Goal: Task Accomplishment & Management: Manage account settings

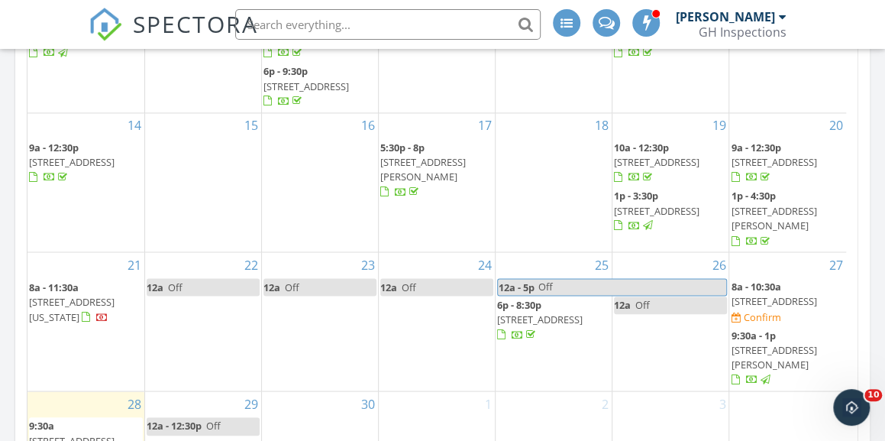
scroll to position [1069, 0]
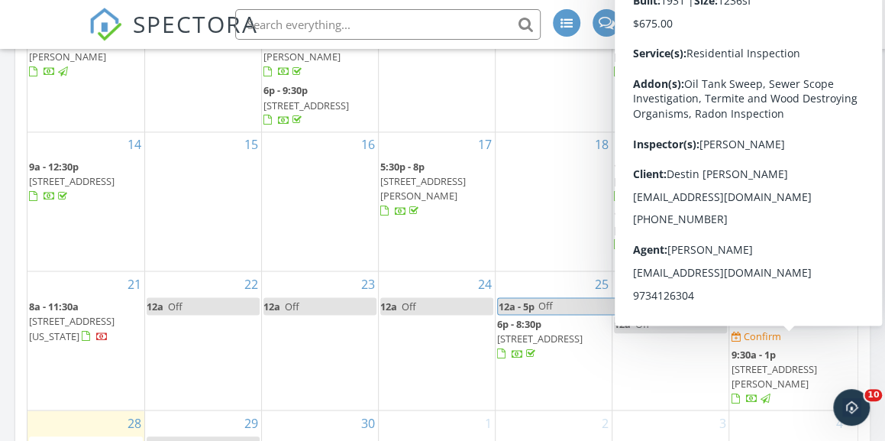
click at [816, 362] on span "76 Rollinson St, West Orange 07052" at bounding box center [774, 376] width 86 height 28
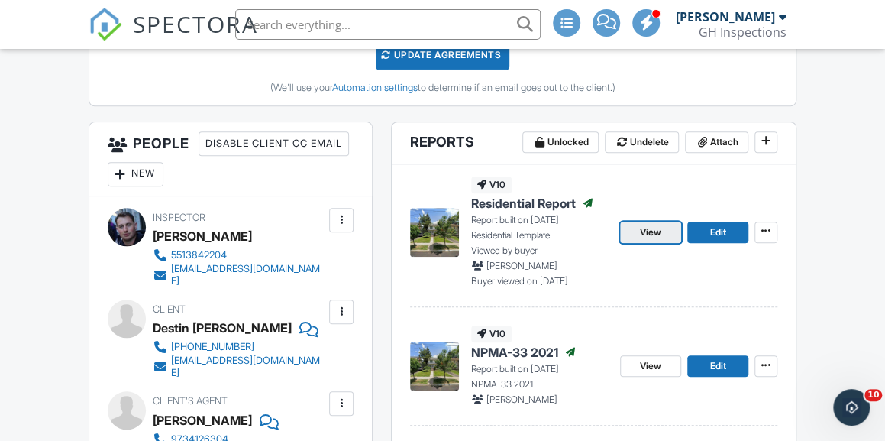
click at [644, 233] on span "View" at bounding box center [650, 231] width 21 height 15
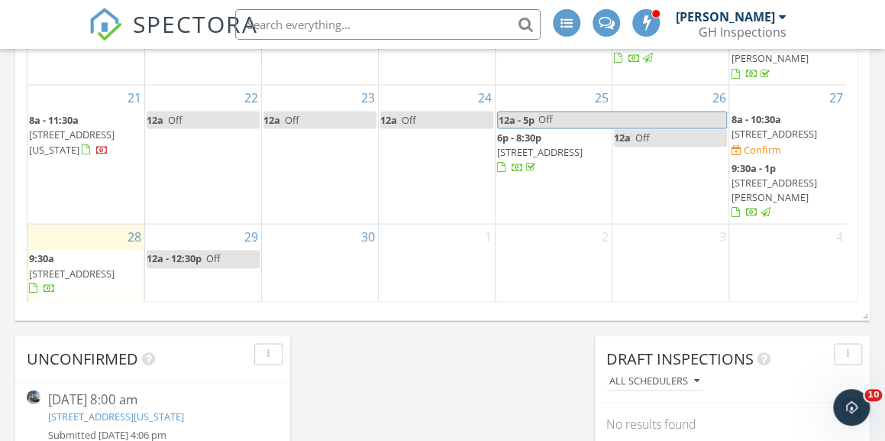
scroll to position [1259, 0]
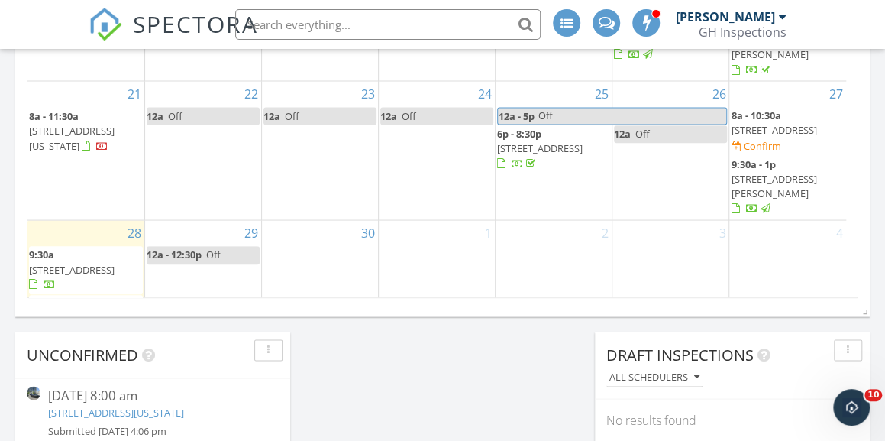
click at [99, 311] on span "[STREET_ADDRESS]" at bounding box center [72, 318] width 86 height 14
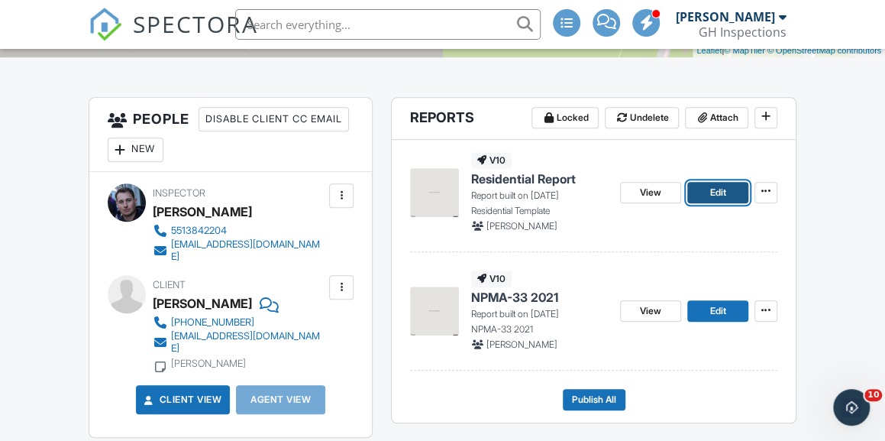
click at [728, 195] on link "Edit" at bounding box center [717, 192] width 61 height 21
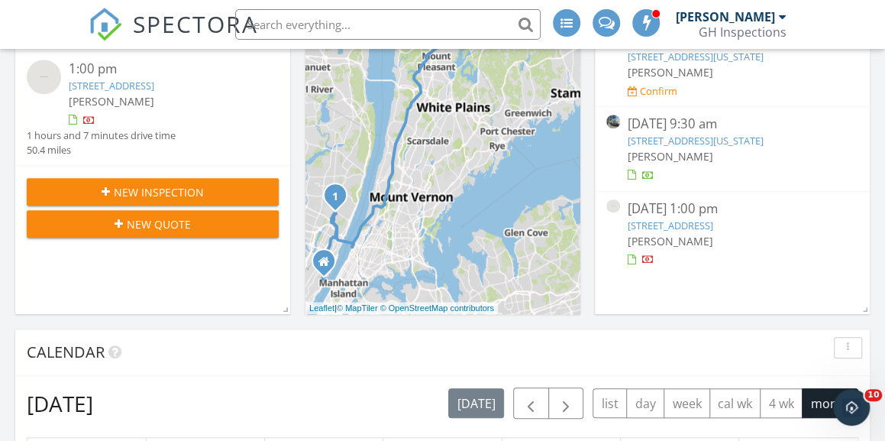
scroll to position [382, 0]
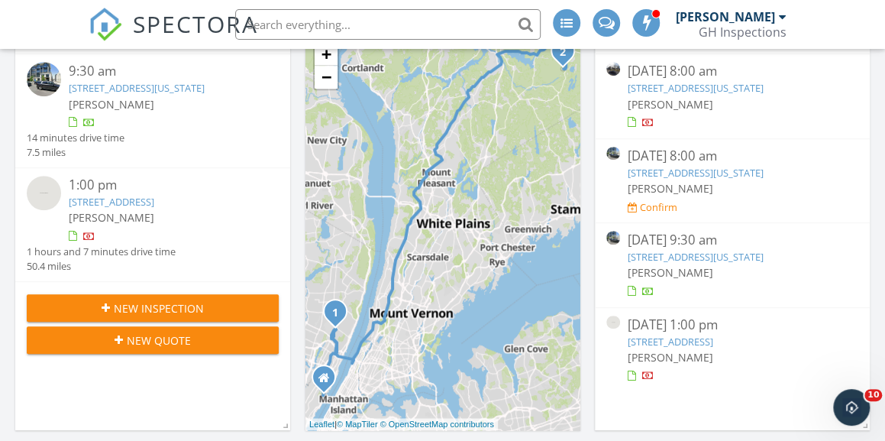
click at [760, 254] on link "81 Grand Ave 2A, Englewood, New Jersey 07631" at bounding box center [696, 257] width 136 height 14
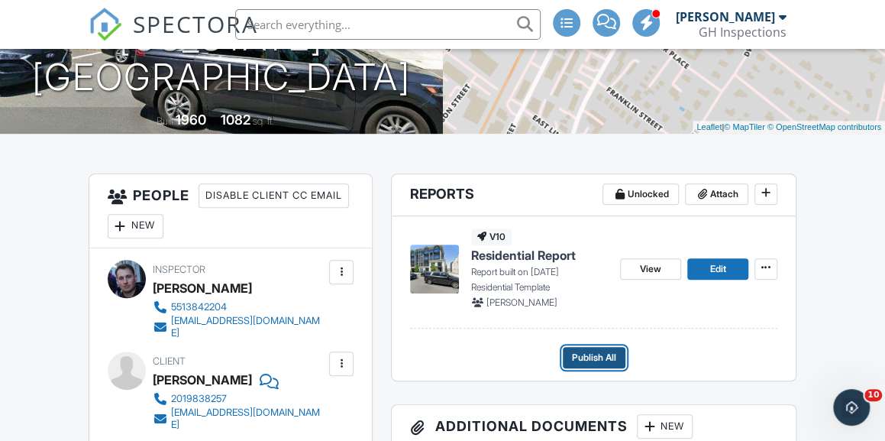
click at [615, 354] on span "Publish All" at bounding box center [594, 357] width 44 height 15
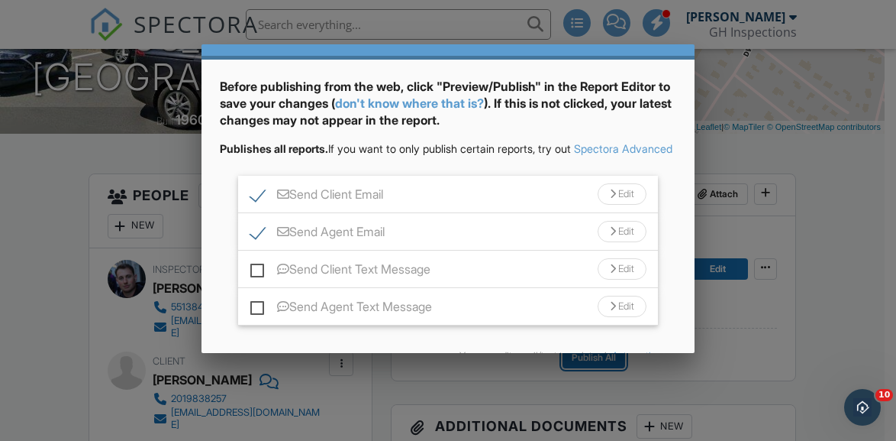
scroll to position [76, 0]
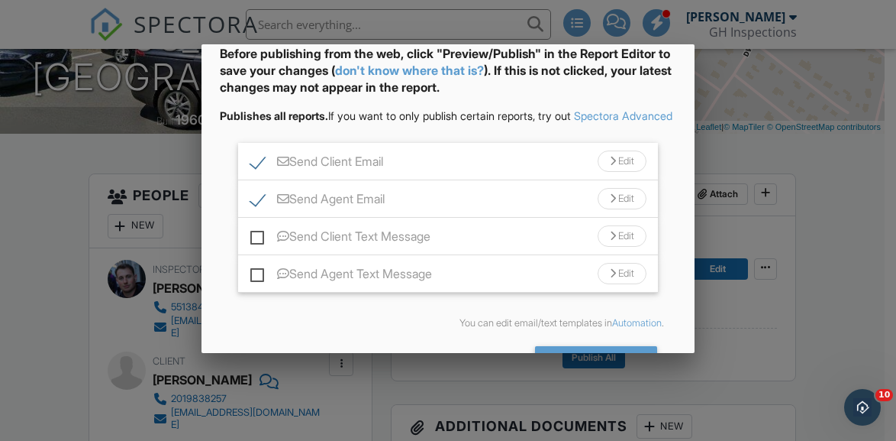
click at [263, 248] on label "Send Client Text Message" at bounding box center [340, 238] width 180 height 19
click at [260, 234] on input "Send Client Text Message" at bounding box center [255, 229] width 10 height 10
checkbox input "true"
click at [257, 280] on label "Send Agent Text Message" at bounding box center [341, 275] width 182 height 19
click at [257, 271] on input "Send Agent Text Message" at bounding box center [255, 266] width 10 height 10
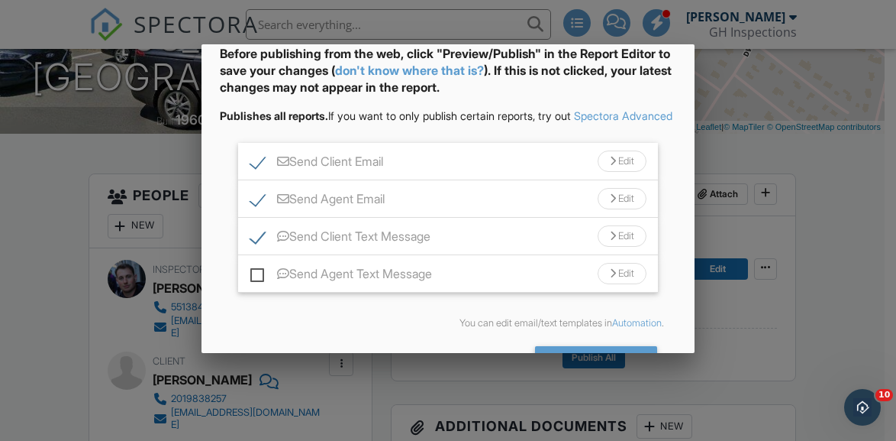
checkbox input "true"
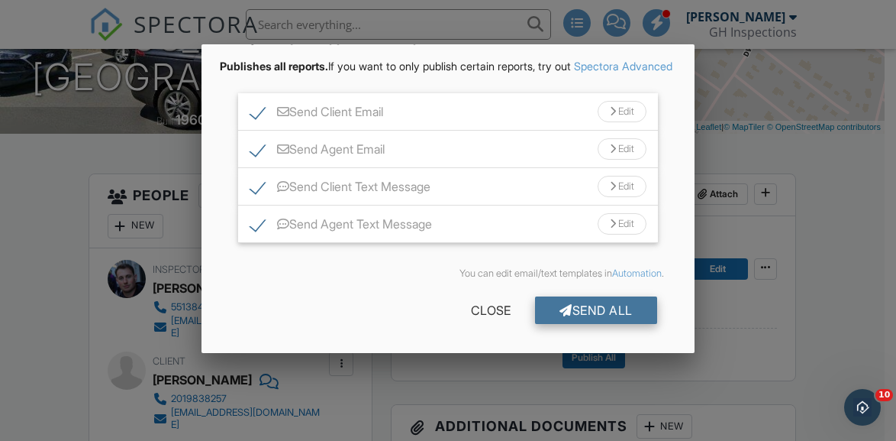
click at [611, 309] on div "Send All" at bounding box center [596, 309] width 122 height 27
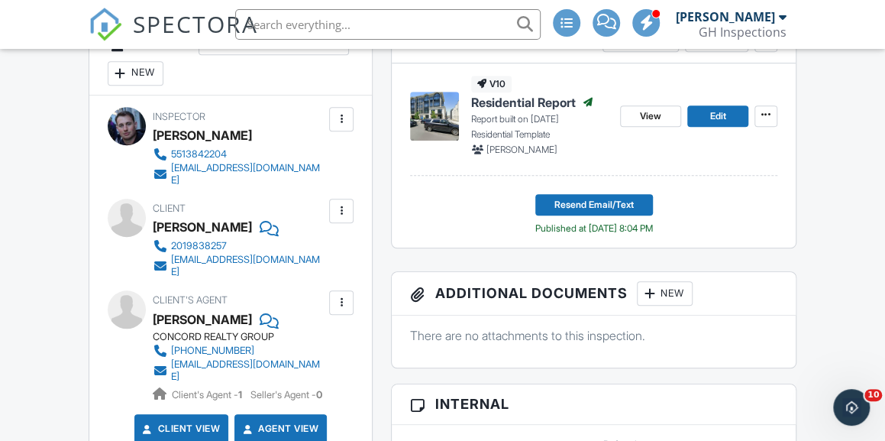
scroll to position [382, 0]
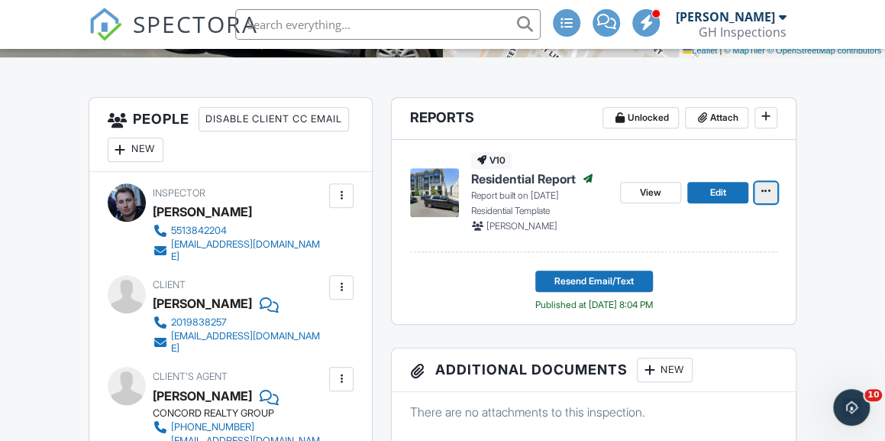
click at [763, 187] on icon at bounding box center [765, 191] width 9 height 11
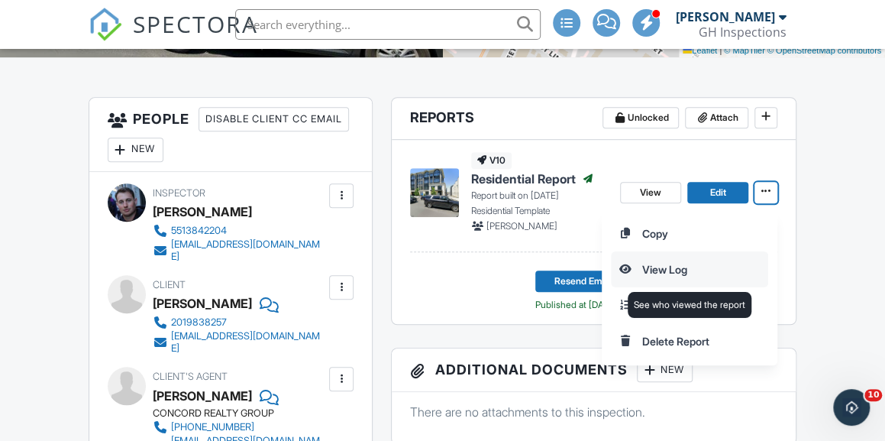
click at [703, 263] on input "View Log" at bounding box center [690, 269] width 156 height 34
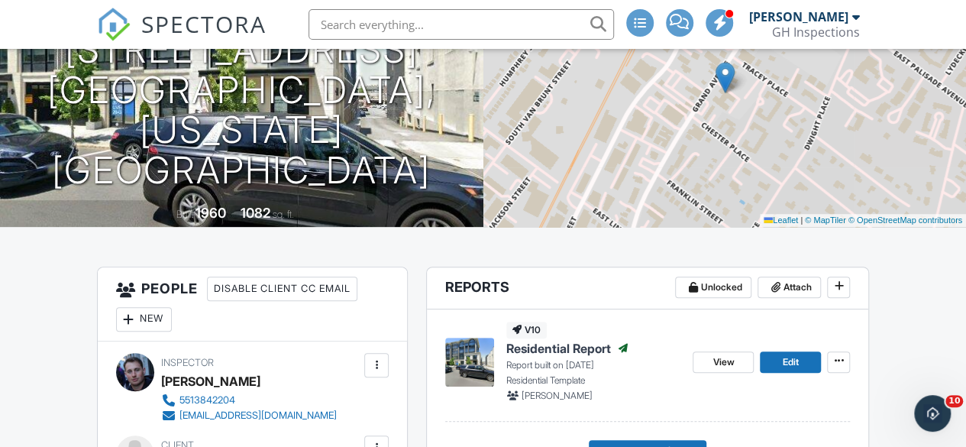
scroll to position [458, 0]
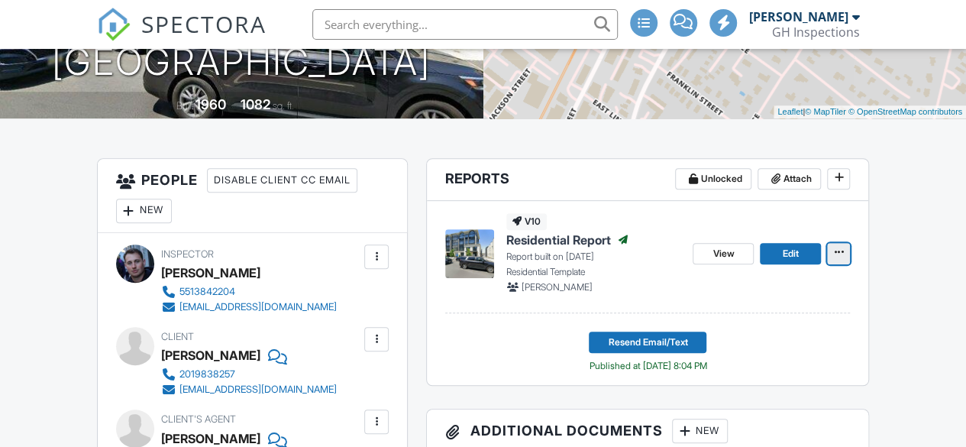
click at [841, 257] on icon at bounding box center [838, 252] width 9 height 11
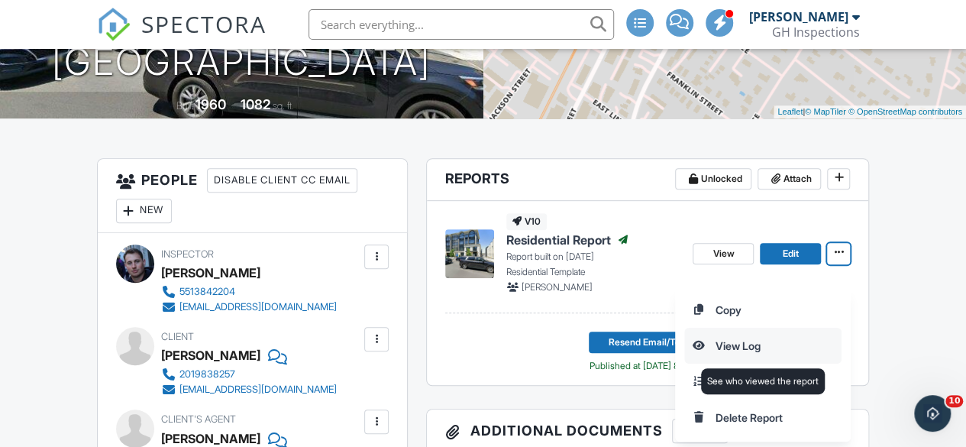
click at [777, 335] on input "View Log" at bounding box center [763, 345] width 156 height 34
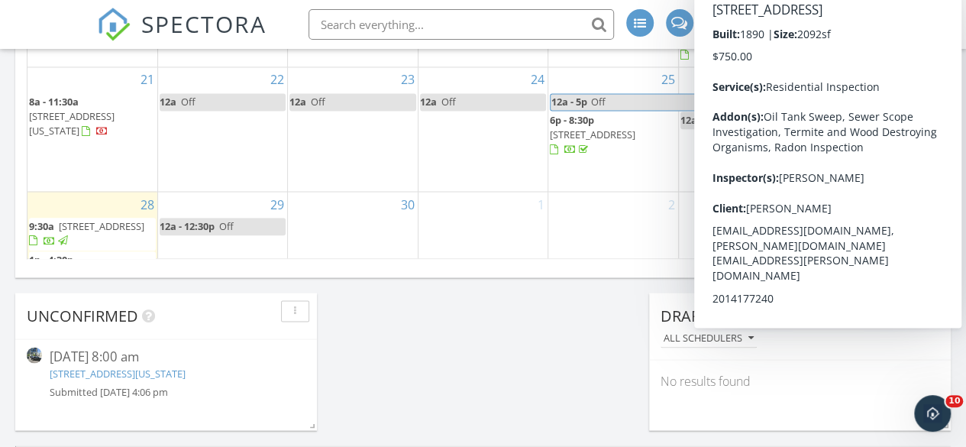
scroll to position [1145, 0]
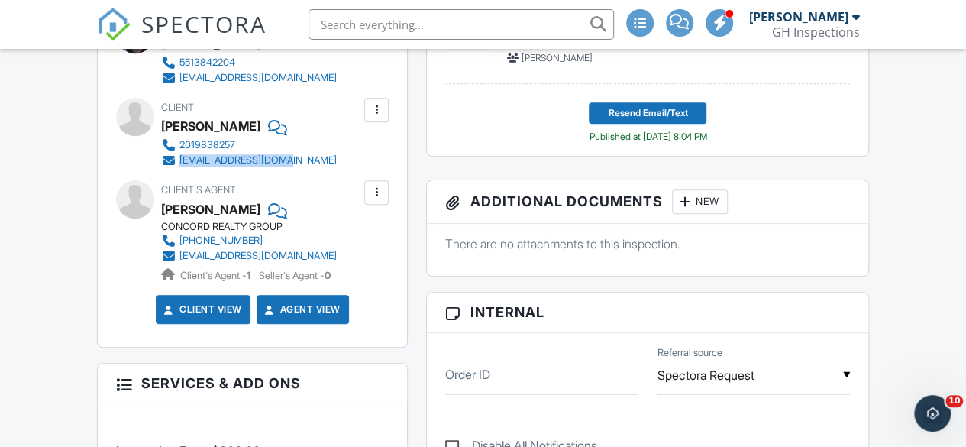
drag, startPoint x: 319, startPoint y: 172, endPoint x: 180, endPoint y: 179, distance: 139.2
click at [180, 168] on div "Client [PERSON_NAME] 2019838257 [EMAIL_ADDRESS][DOMAIN_NAME]" at bounding box center [285, 133] width 249 height 70
copy div "[EMAIL_ADDRESS][DOMAIN_NAME]"
